Goal: Task Accomplishment & Management: Understand process/instructions

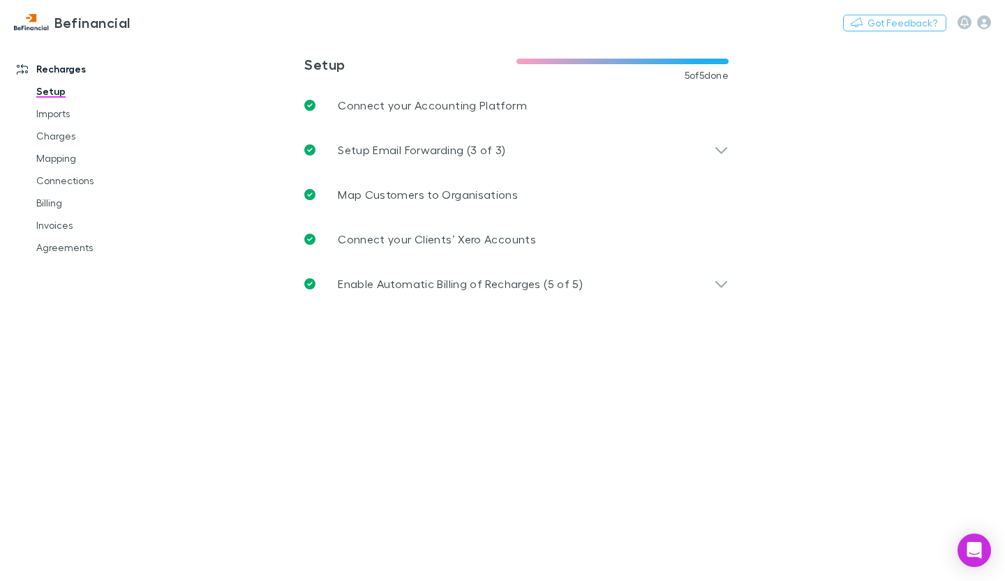
click at [704, 142] on div "Setup Email Forwarding (3 of 3)" at bounding box center [509, 150] width 410 height 17
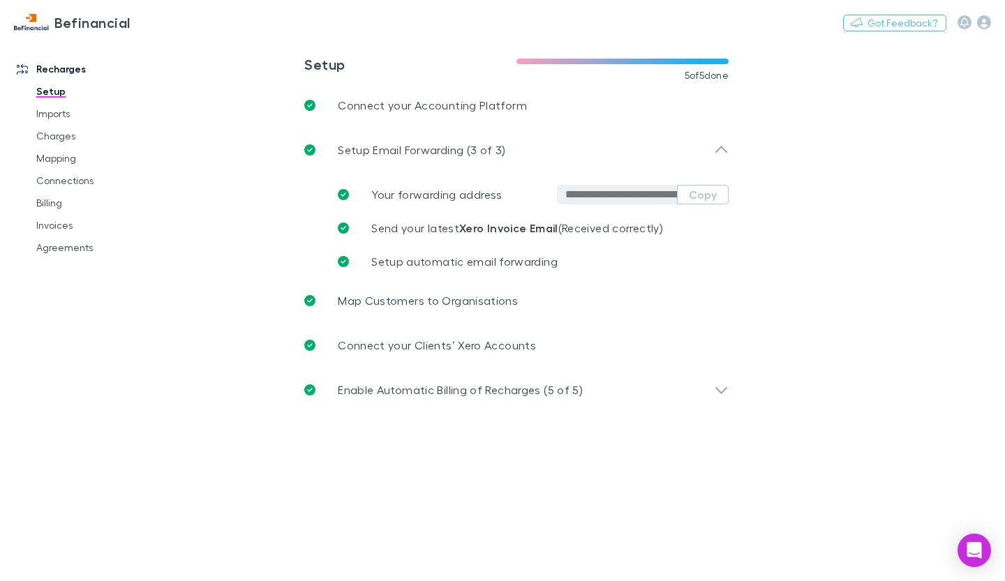
click at [710, 195] on button "Copy" at bounding box center [703, 195] width 52 height 20
